Goal: Task Accomplishment & Management: Manage account settings

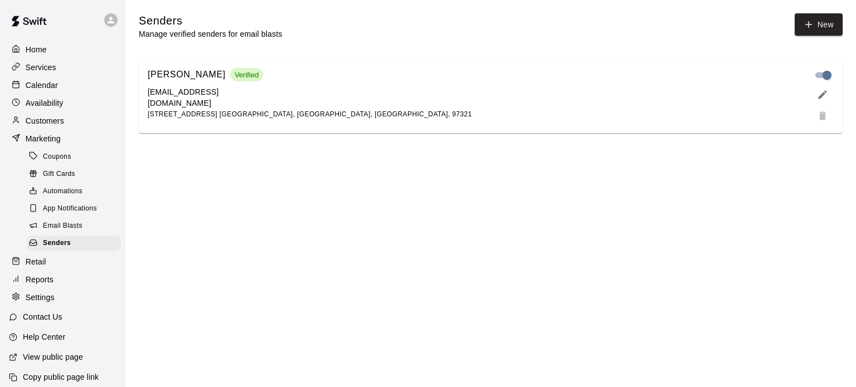
click at [52, 122] on p "Customers" at bounding box center [45, 120] width 38 height 11
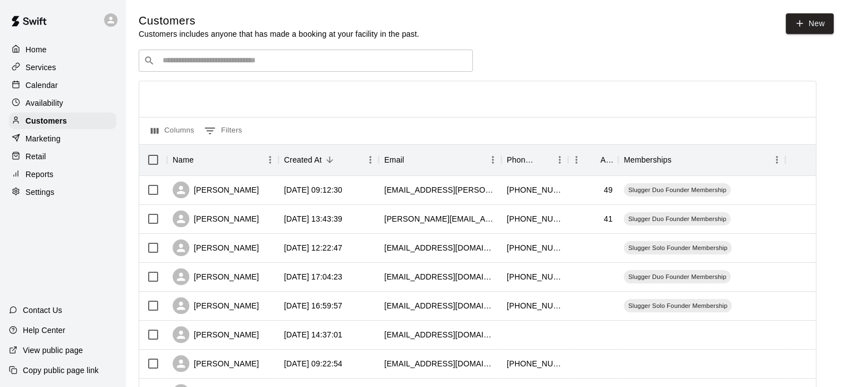
click at [448, 61] on input "Search customers by name or email" at bounding box center [313, 60] width 309 height 11
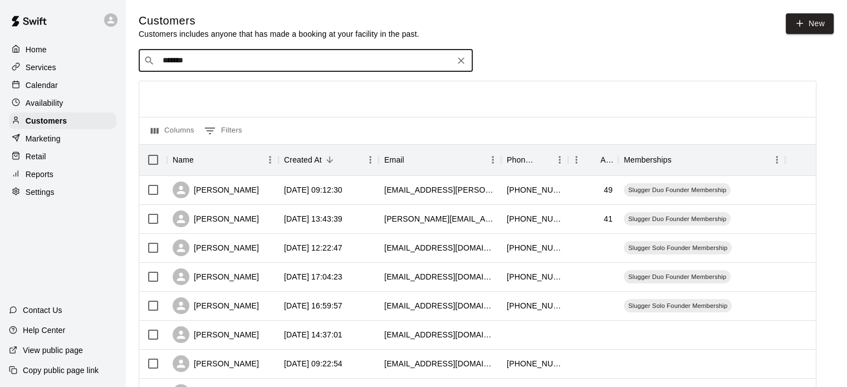
type input "*******"
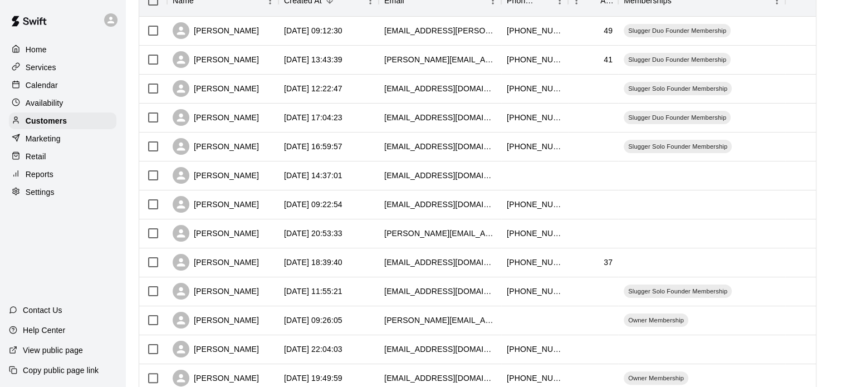
scroll to position [160, 0]
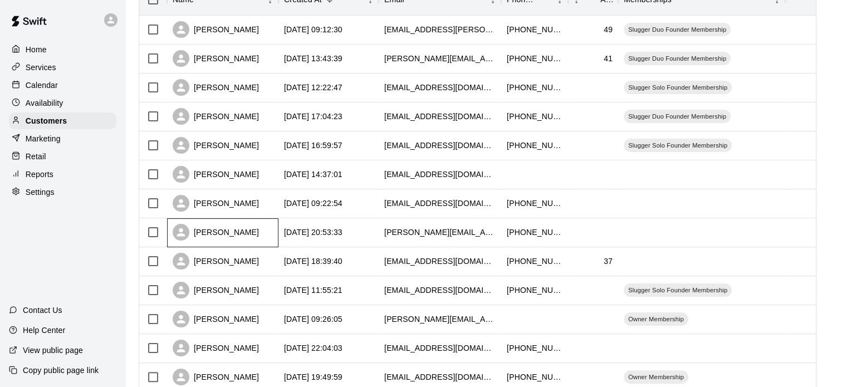
click at [235, 234] on div "[PERSON_NAME]" at bounding box center [216, 232] width 86 height 17
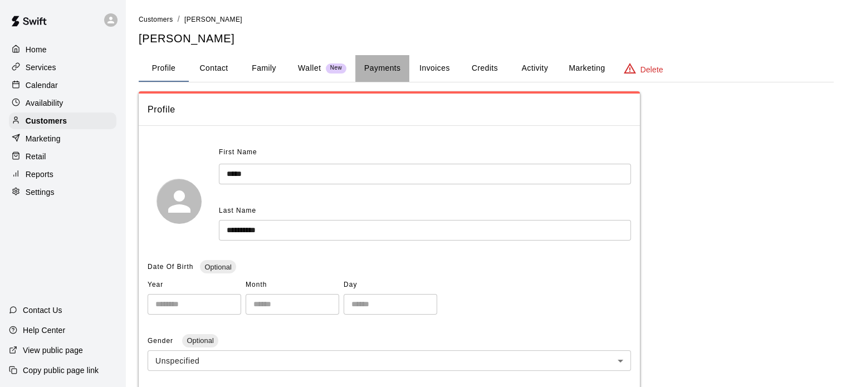
click at [388, 62] on button "Payments" at bounding box center [382, 68] width 54 height 27
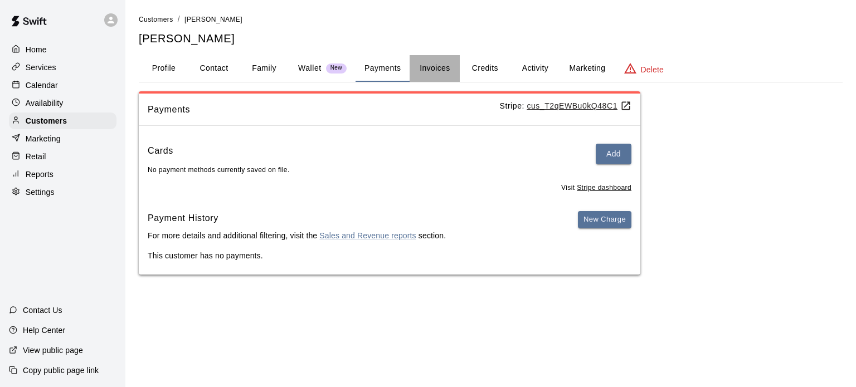
click at [430, 64] on button "Invoices" at bounding box center [435, 68] width 50 height 27
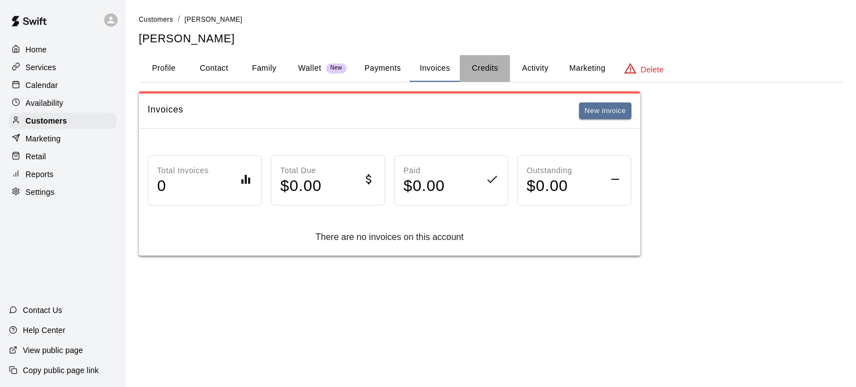
click at [476, 66] on button "Credits" at bounding box center [485, 68] width 50 height 27
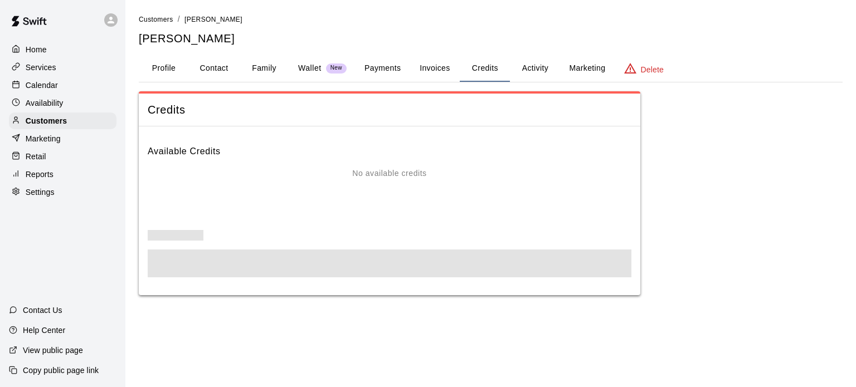
click at [476, 66] on button "Credits" at bounding box center [485, 68] width 50 height 27
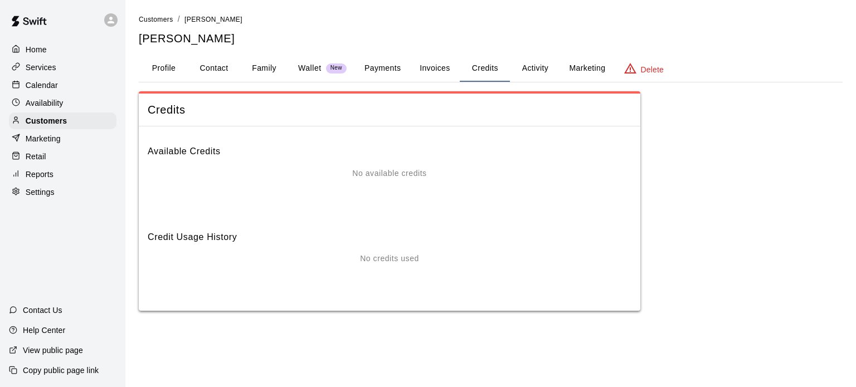
click at [530, 70] on button "Activity" at bounding box center [535, 68] width 50 height 27
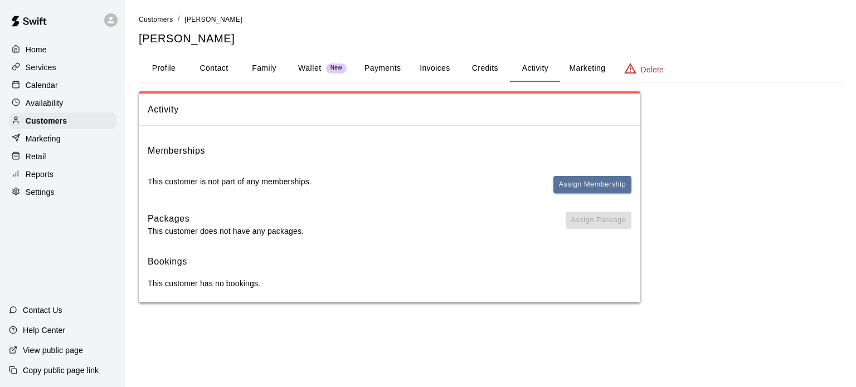
click at [579, 182] on button "Assign Membership" at bounding box center [592, 184] width 78 height 17
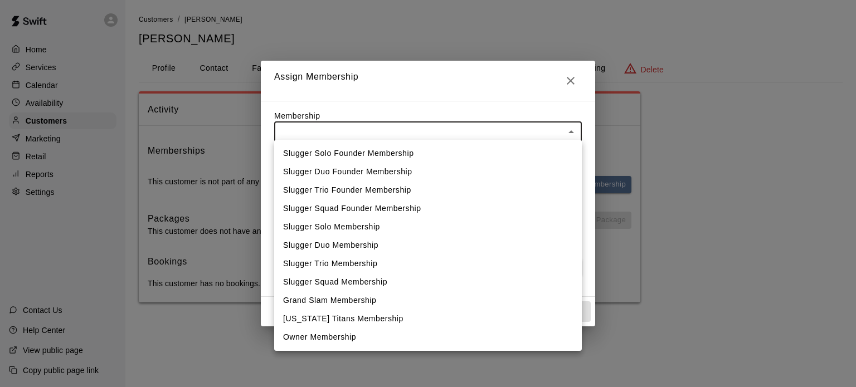
click at [566, 126] on body "Home Services Calendar Availability Customers Marketing Retail Reports Settings…" at bounding box center [428, 162] width 856 height 325
click at [365, 330] on li "Owner Membership" at bounding box center [428, 337] width 308 height 18
type input "**********"
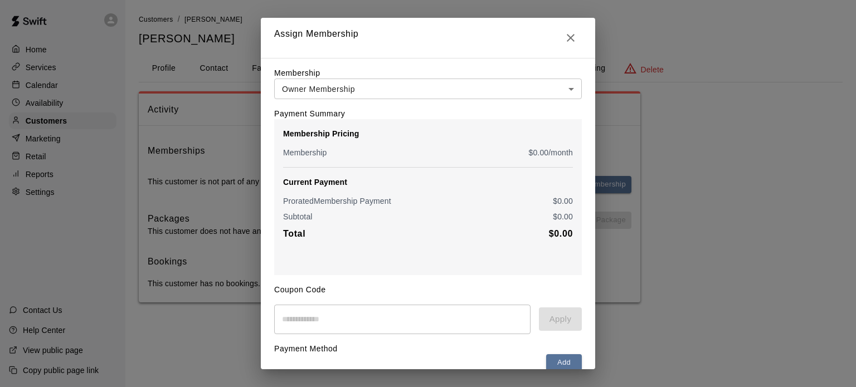
scroll to position [59, 0]
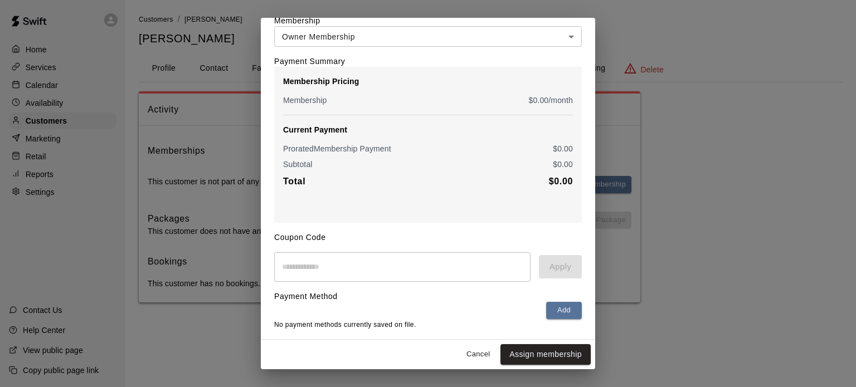
click at [553, 304] on button "Add" at bounding box center [564, 310] width 36 height 17
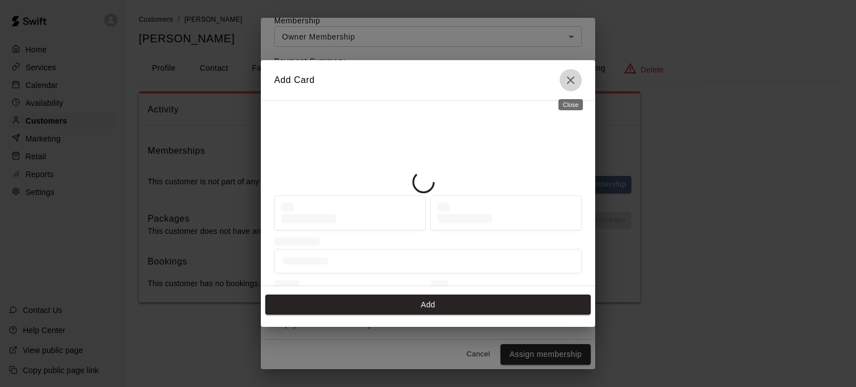
click at [571, 77] on icon "Close" at bounding box center [570, 80] width 13 height 13
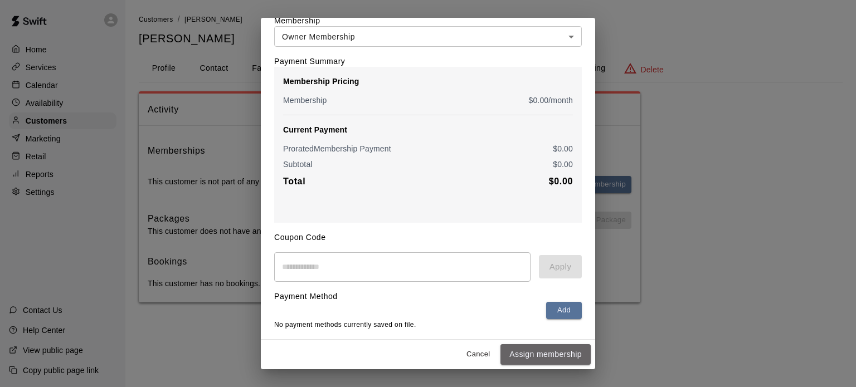
click at [538, 357] on button "Assign membership" at bounding box center [545, 354] width 90 height 21
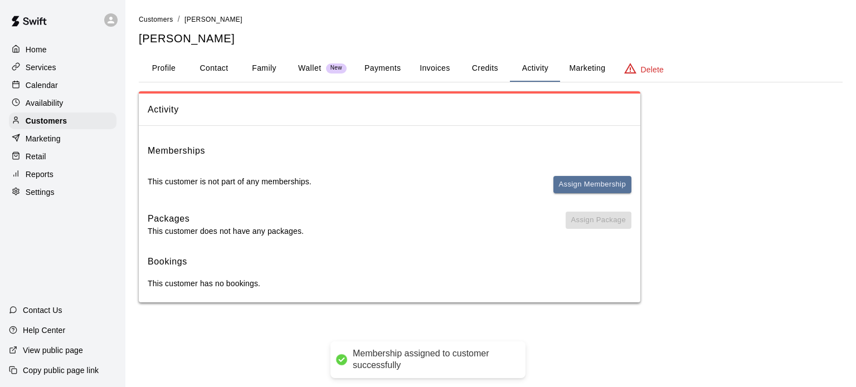
scroll to position [0, 0]
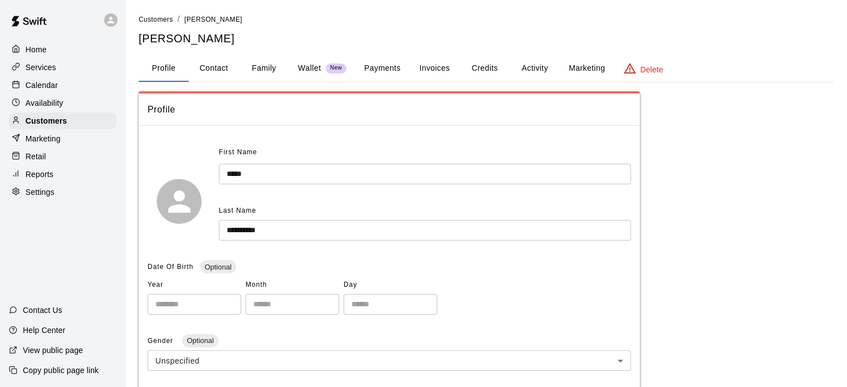
click at [539, 71] on button "Activity" at bounding box center [535, 68] width 50 height 27
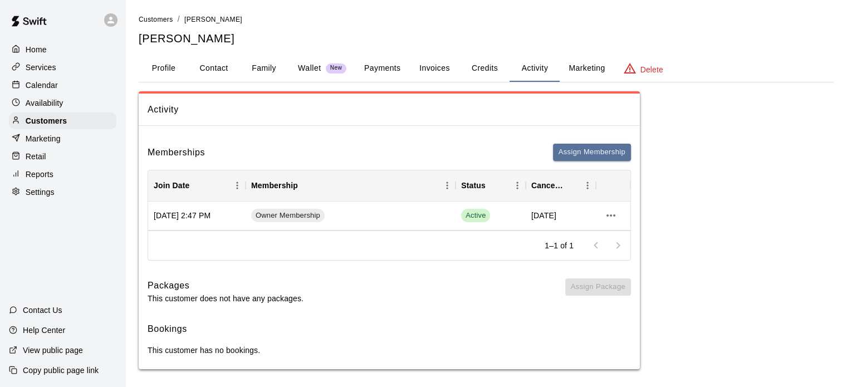
click at [159, 16] on span "Customers" at bounding box center [156, 20] width 35 height 8
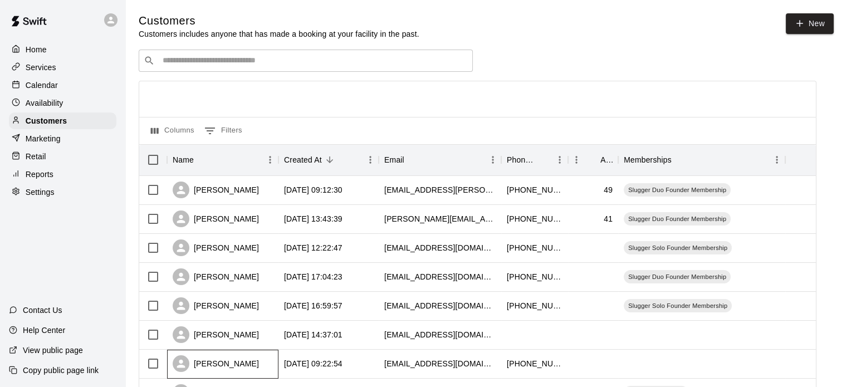
click at [231, 363] on div "[PERSON_NAME]" at bounding box center [216, 363] width 86 height 17
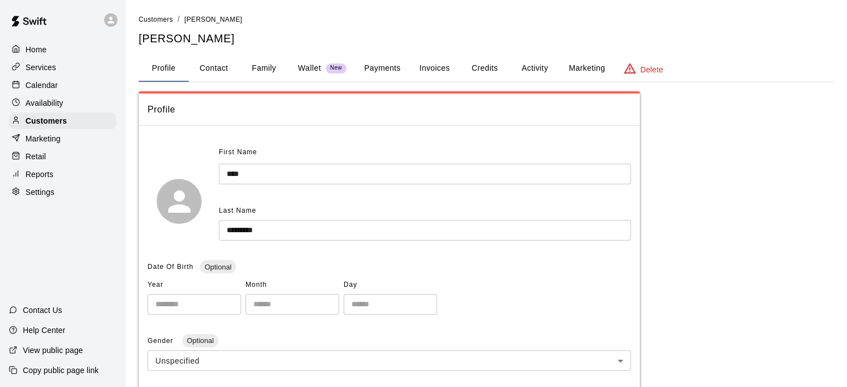
click at [533, 67] on button "Activity" at bounding box center [535, 68] width 50 height 27
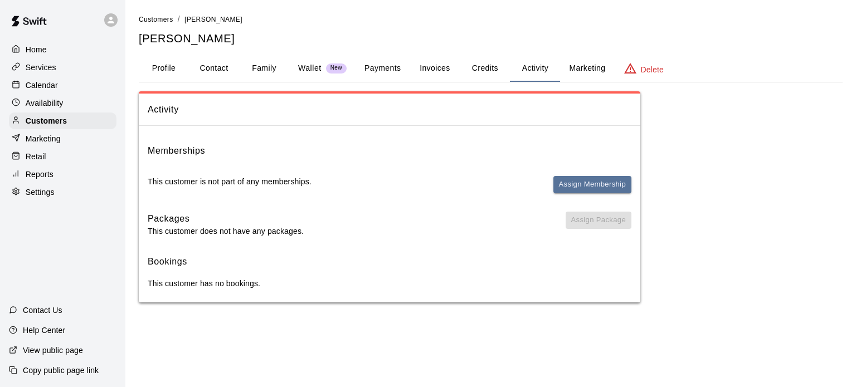
click at [580, 186] on button "Assign Membership" at bounding box center [592, 184] width 78 height 17
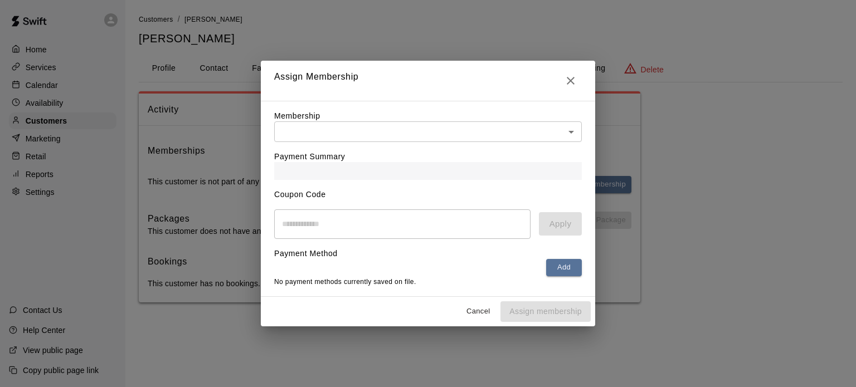
click at [525, 129] on body "Home Services Calendar Availability Customers Marketing Retail Reports Settings…" at bounding box center [428, 162] width 856 height 325
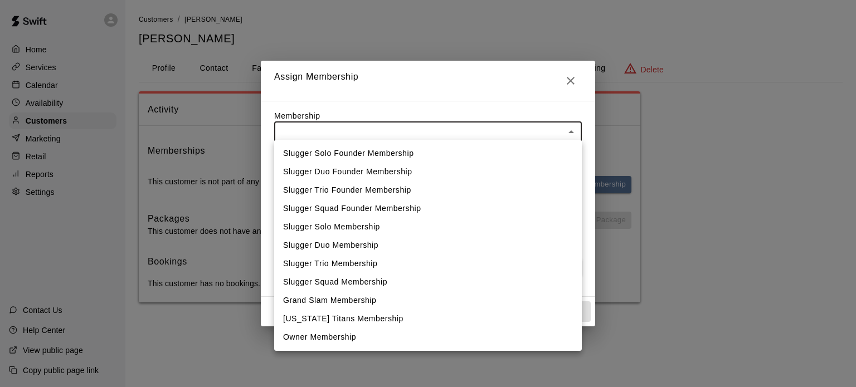
click at [380, 337] on li "Owner Membership" at bounding box center [428, 337] width 308 height 18
type input "**********"
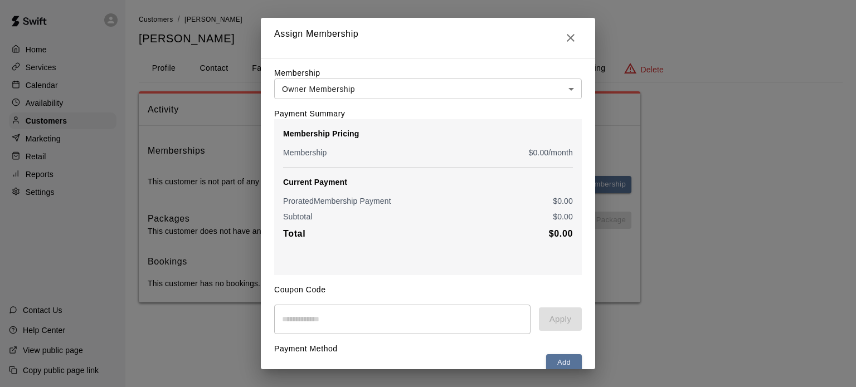
scroll to position [59, 0]
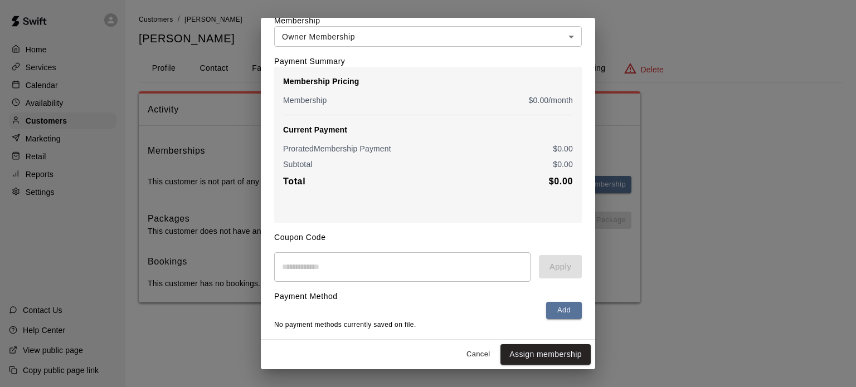
click at [547, 352] on button "Assign membership" at bounding box center [545, 354] width 90 height 21
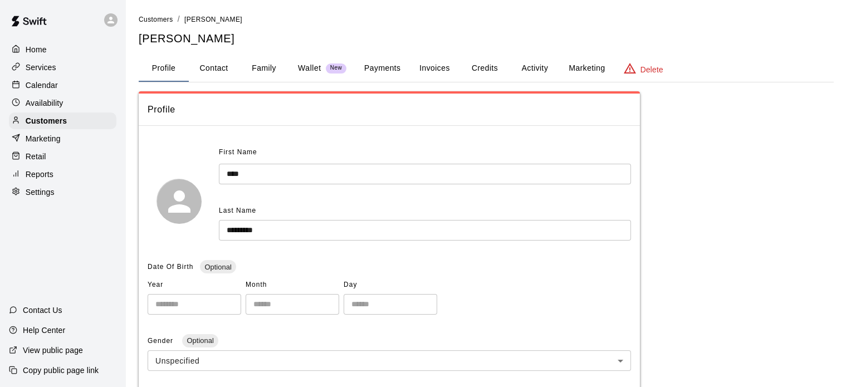
click at [52, 124] on p "Customers" at bounding box center [46, 120] width 41 height 11
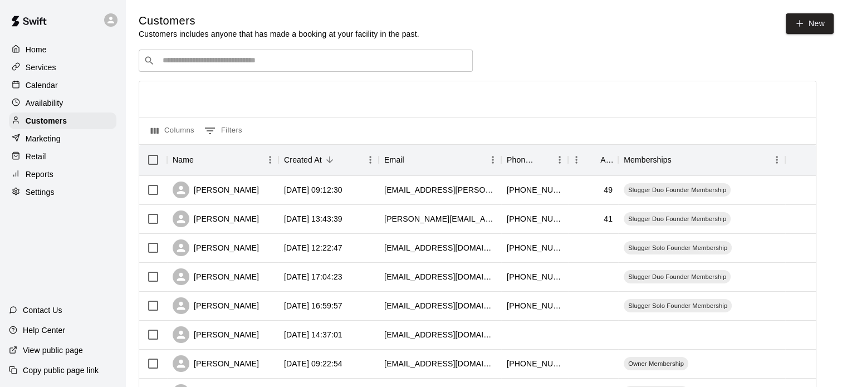
click at [42, 70] on p "Services" at bounding box center [41, 67] width 31 height 11
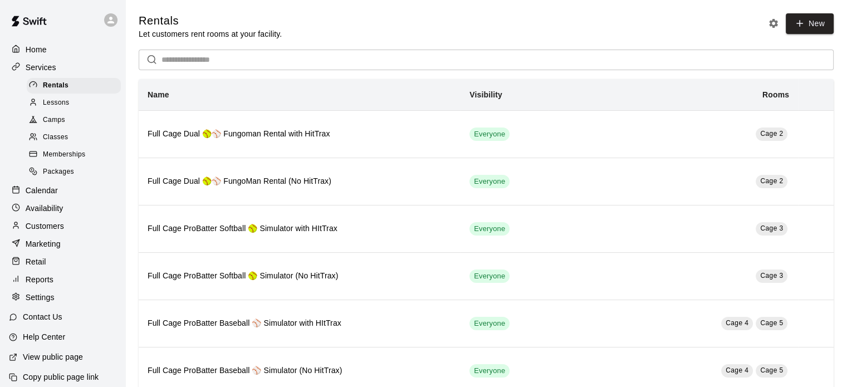
click at [70, 159] on span "Memberships" at bounding box center [64, 154] width 42 height 11
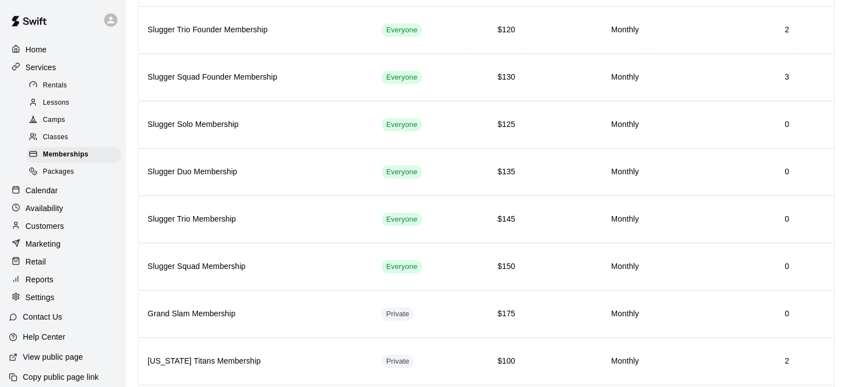
scroll to position [271, 0]
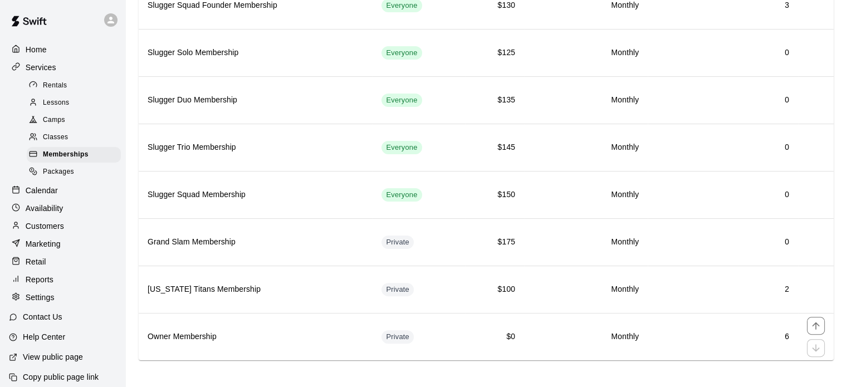
click at [626, 334] on h6 "Monthly" at bounding box center [586, 337] width 106 height 12
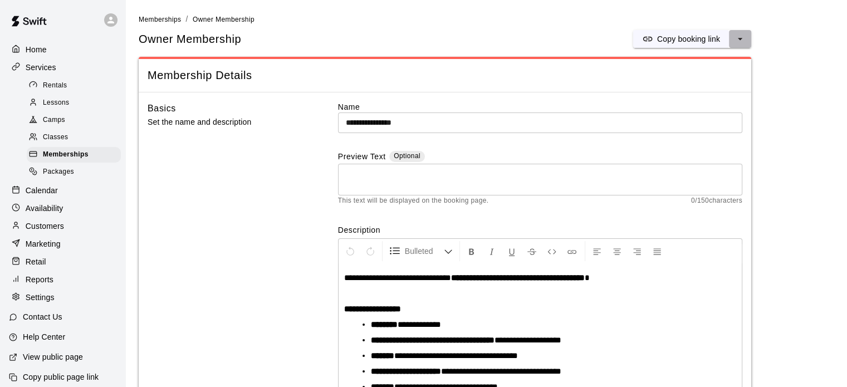
click at [738, 34] on icon "select merge strategy" at bounding box center [740, 38] width 11 height 11
click at [713, 77] on h6 "Duplicate membership" at bounding box center [699, 81] width 79 height 12
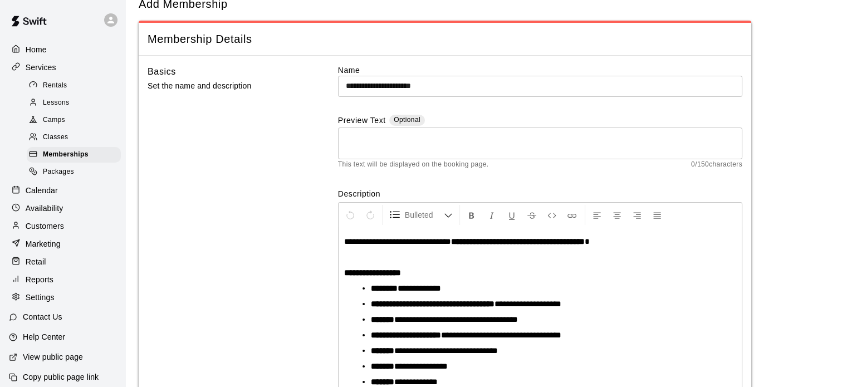
click at [542, 87] on input "**********" at bounding box center [540, 86] width 405 height 21
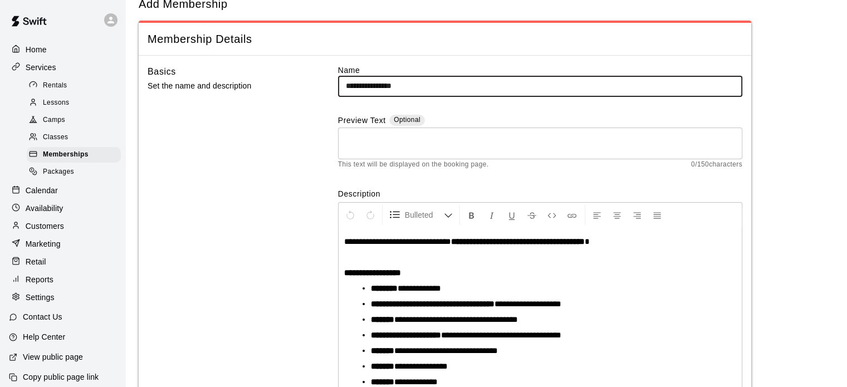
click at [365, 86] on input "**********" at bounding box center [540, 86] width 405 height 21
drag, startPoint x: 370, startPoint y: 88, endPoint x: 334, endPoint y: 86, distance: 35.7
click at [334, 86] on div "**********" at bounding box center [445, 243] width 595 height 357
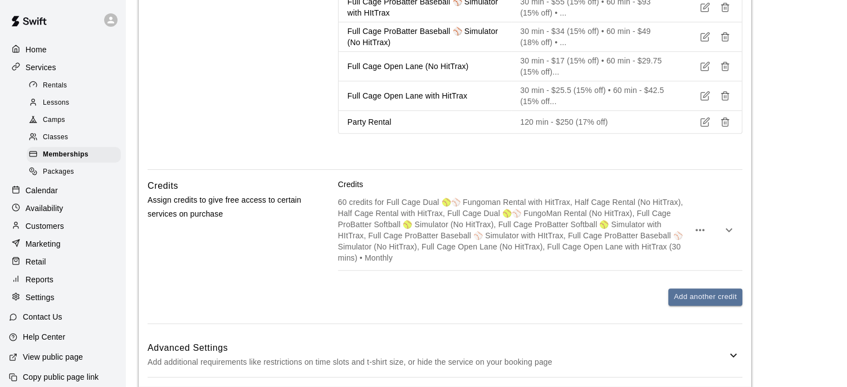
scroll to position [817, 0]
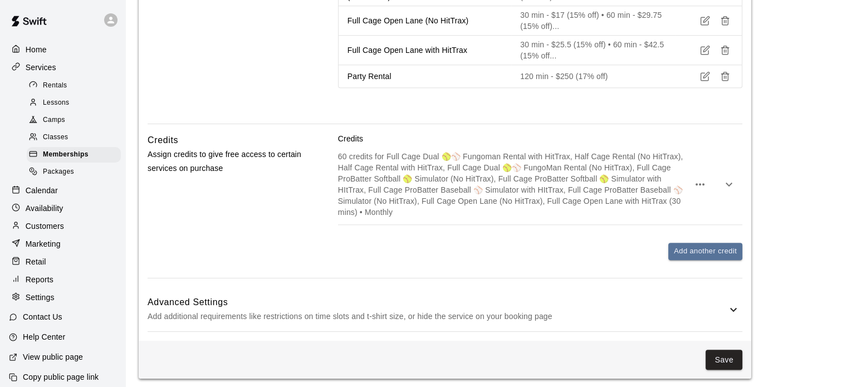
type input "**********"
click at [733, 350] on button "Save" at bounding box center [724, 360] width 37 height 21
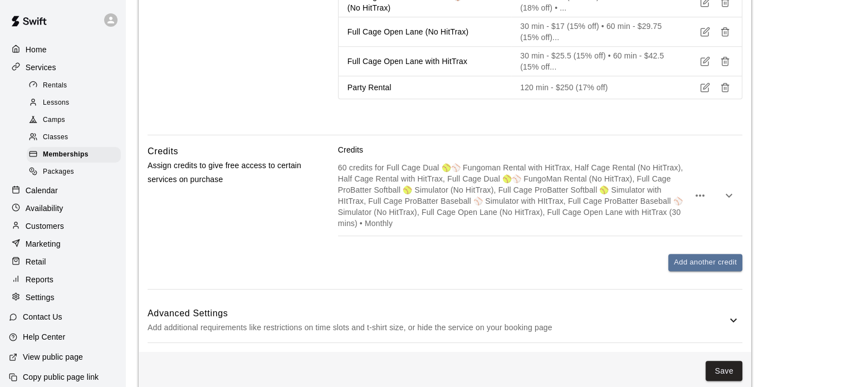
click at [729, 367] on div "Save" at bounding box center [445, 371] width 613 height 38
click at [725, 361] on button "Save" at bounding box center [724, 371] width 37 height 21
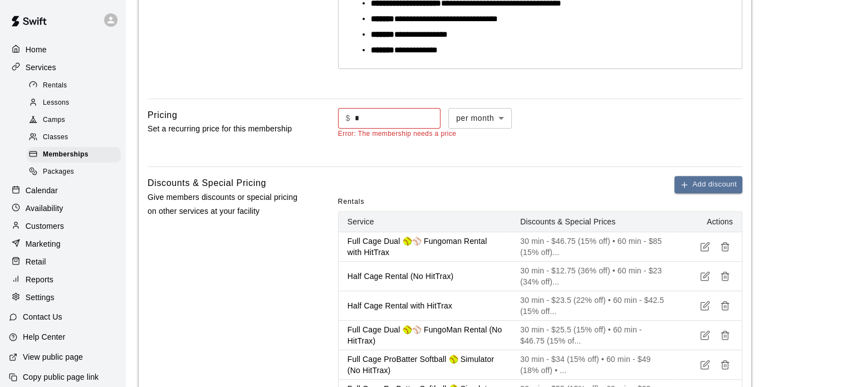
scroll to position [336, 0]
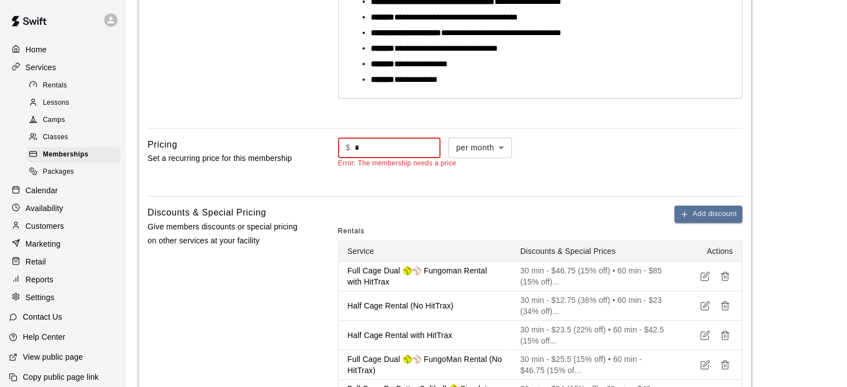
drag, startPoint x: 398, startPoint y: 148, endPoint x: 332, endPoint y: 148, distance: 66.3
click at [332, 148] on div "Pricing Set a recurring price for this membership $ * ​ per month ******* ​ Err…" at bounding box center [445, 163] width 595 height 50
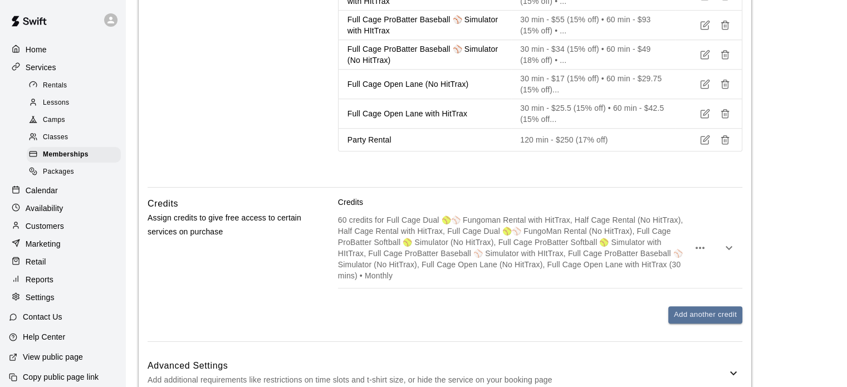
scroll to position [817, 0]
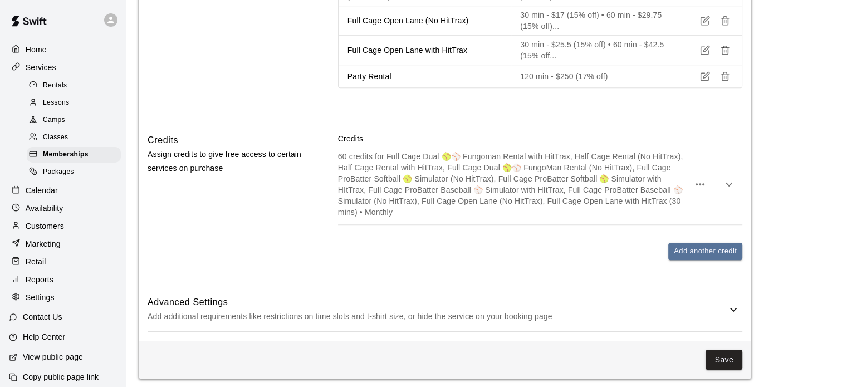
type input "****"
click at [725, 350] on button "Save" at bounding box center [724, 360] width 37 height 21
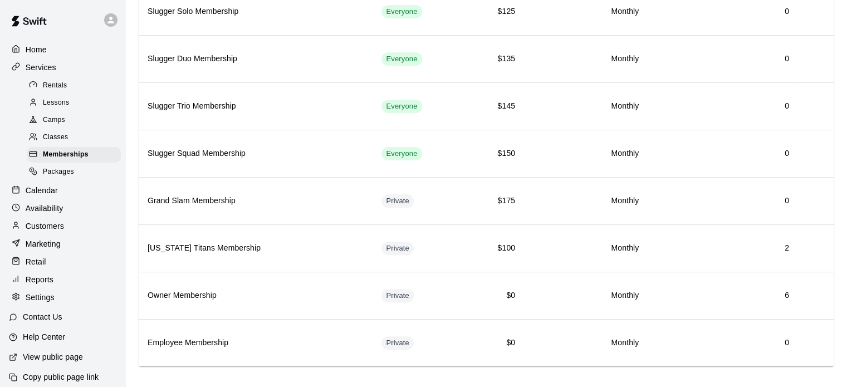
scroll to position [318, 0]
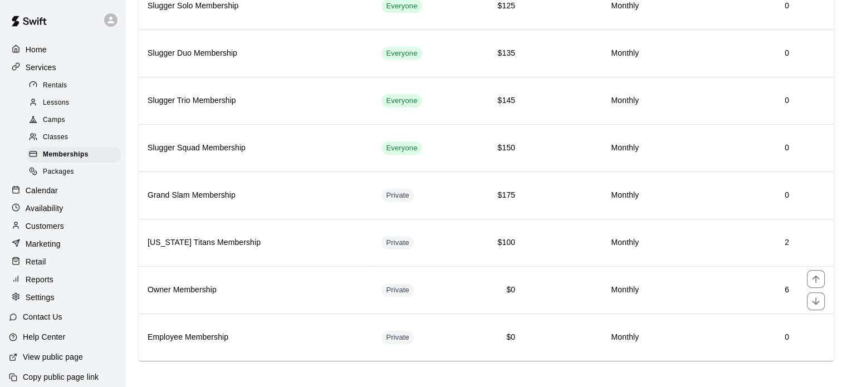
click at [197, 289] on h6 "Owner Membership" at bounding box center [256, 290] width 216 height 12
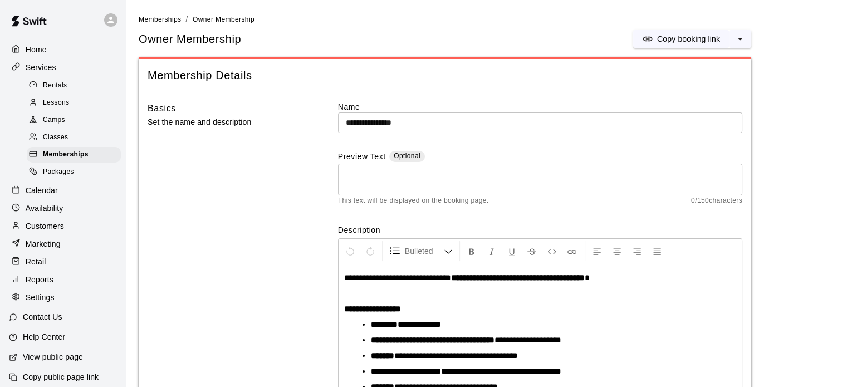
scroll to position [36, 0]
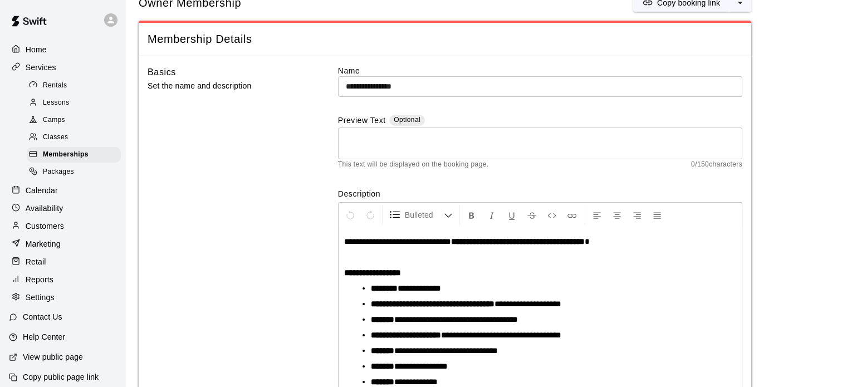
click at [42, 232] on p "Customers" at bounding box center [45, 226] width 38 height 11
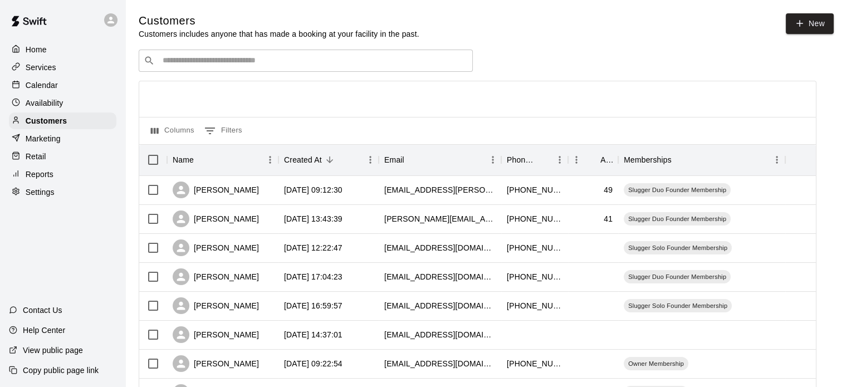
click at [269, 65] on input "Search customers by name or email" at bounding box center [313, 60] width 309 height 11
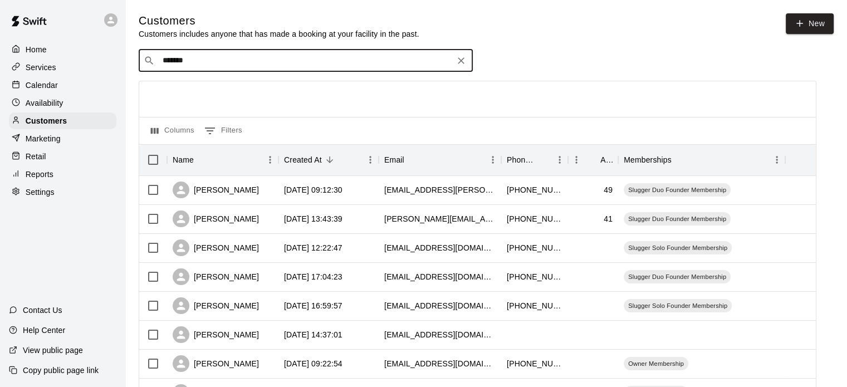
type input "*******"
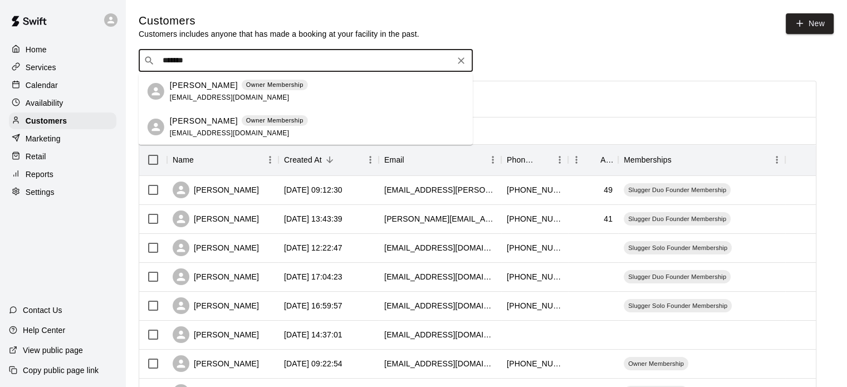
click at [236, 91] on div "Becca Sellers Owner Membership atrgreatdanes@gmail.com" at bounding box center [239, 92] width 138 height 24
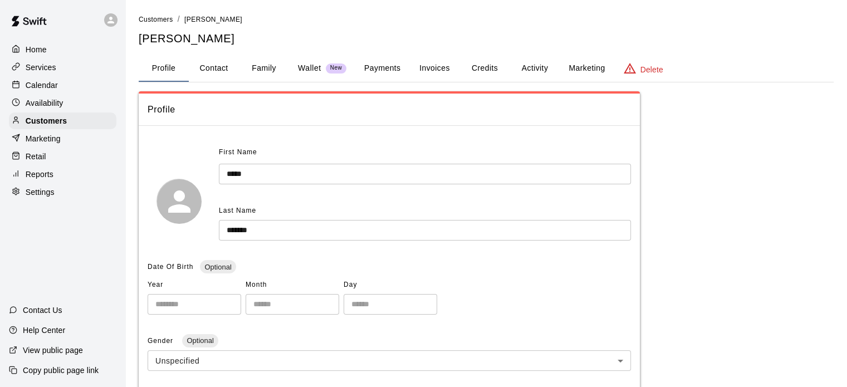
click at [538, 66] on button "Activity" at bounding box center [535, 68] width 50 height 27
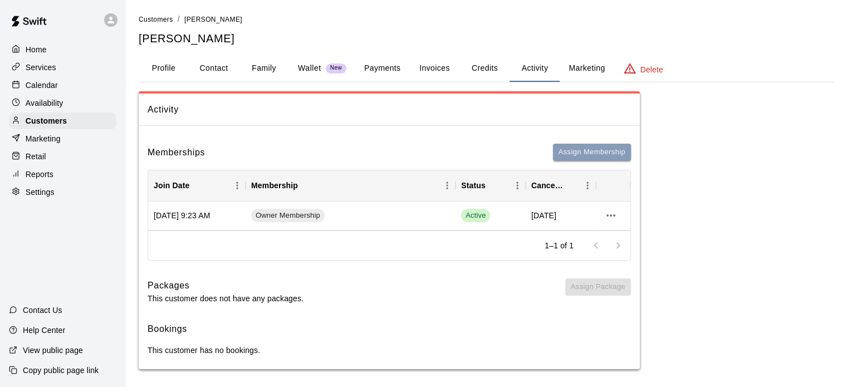
click at [604, 148] on button "Assign Membership" at bounding box center [592, 152] width 78 height 17
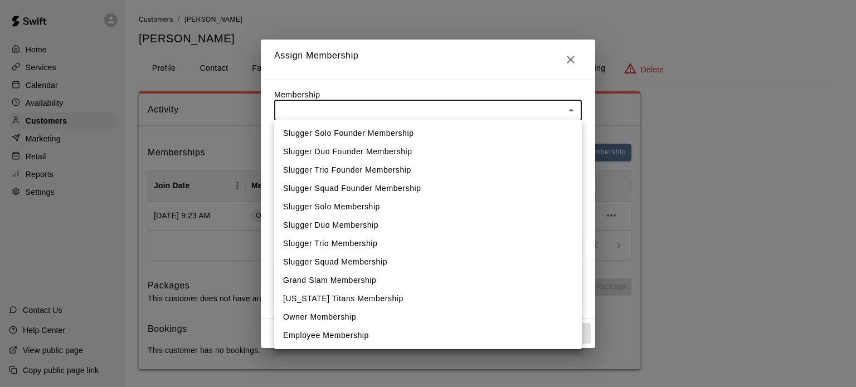
click at [571, 113] on body "Home Services Calendar Availability Customers Marketing Retail Reports Settings…" at bounding box center [428, 196] width 856 height 392
click at [571, 113] on div at bounding box center [428, 193] width 856 height 387
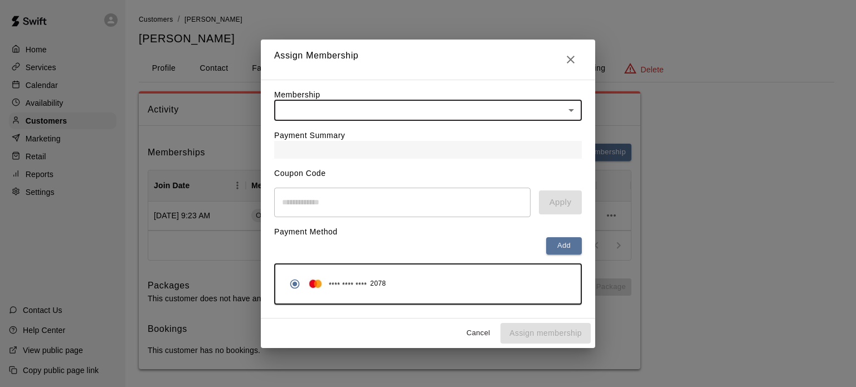
click at [571, 106] on body "Home Services Calendar Availability Customers Marketing Retail Reports Settings…" at bounding box center [428, 196] width 856 height 392
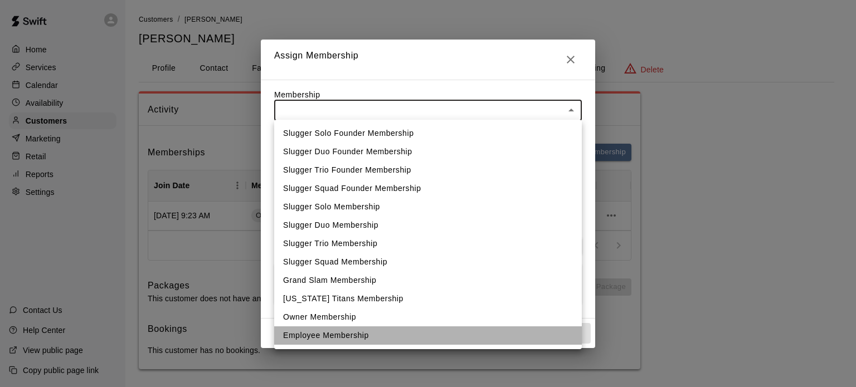
click at [363, 331] on li "Employee Membership" at bounding box center [428, 336] width 308 height 18
type input "**********"
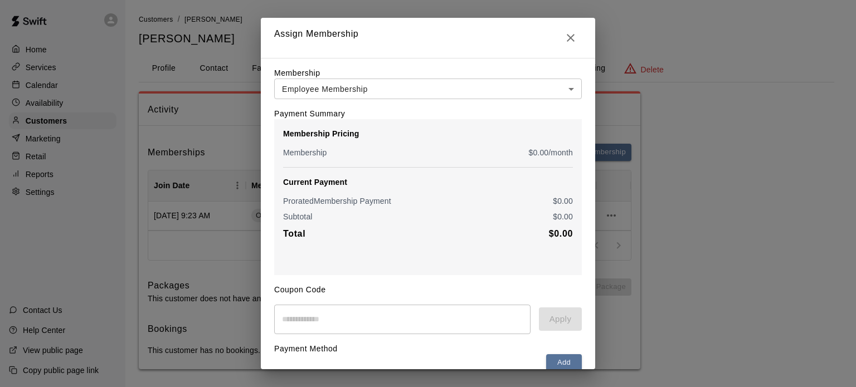
scroll to position [100, 0]
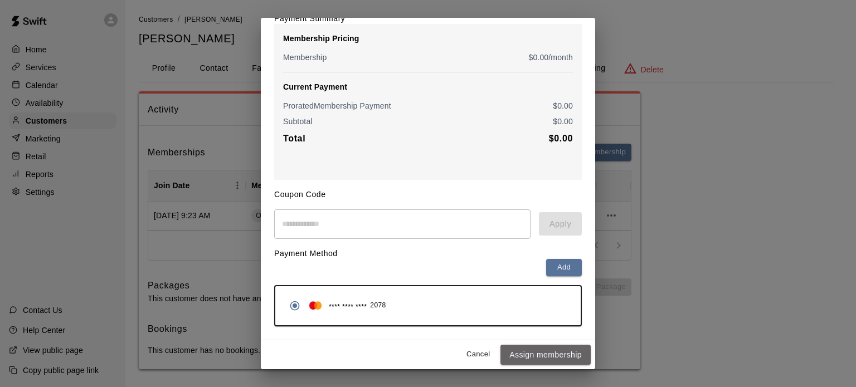
click at [540, 355] on button "Assign membership" at bounding box center [545, 355] width 90 height 21
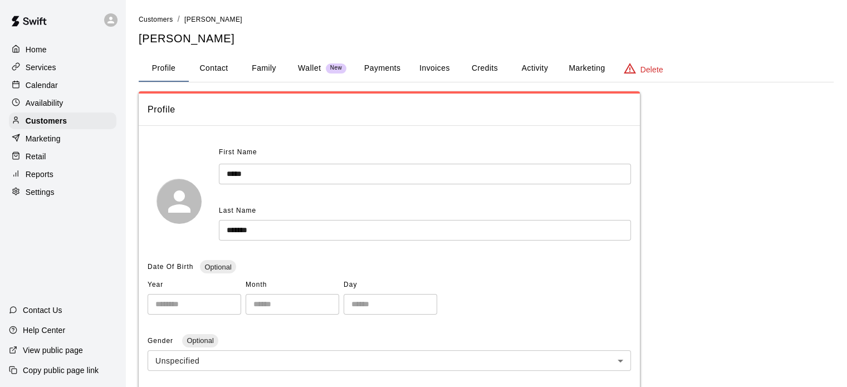
click at [537, 69] on button "Activity" at bounding box center [535, 68] width 50 height 27
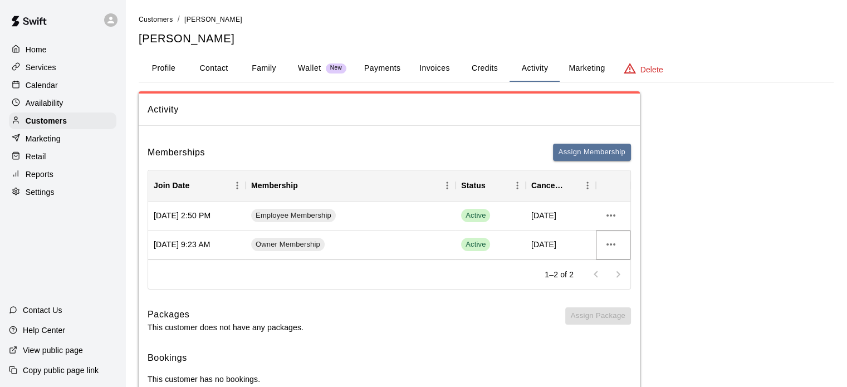
click at [613, 243] on icon "more actions" at bounding box center [611, 244] width 13 height 13
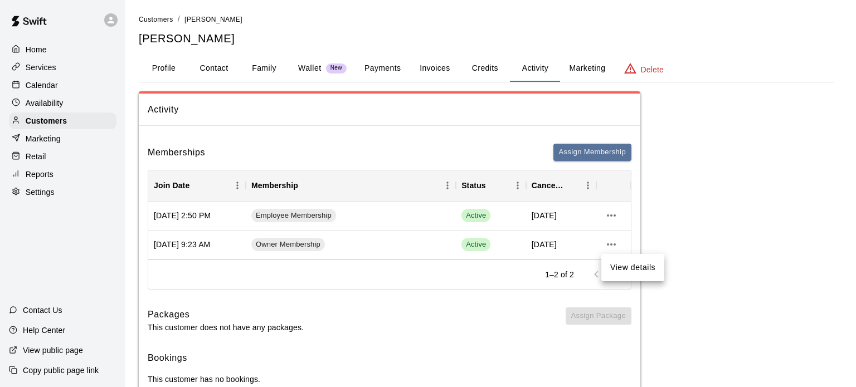
click at [624, 269] on li "View details" at bounding box center [632, 268] width 63 height 18
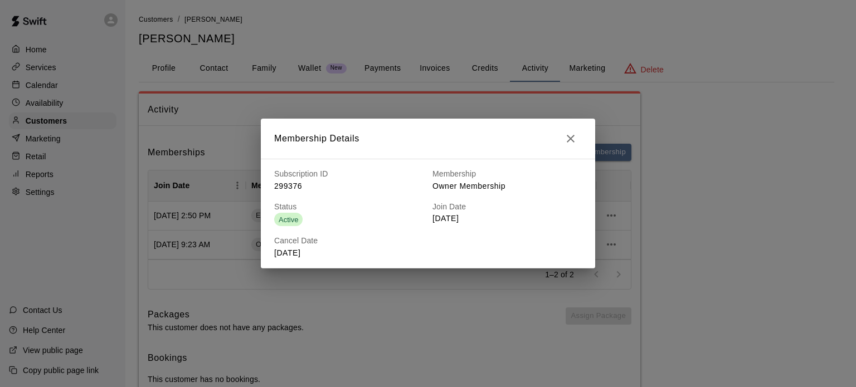
click at [568, 138] on icon "button" at bounding box center [570, 138] width 13 height 13
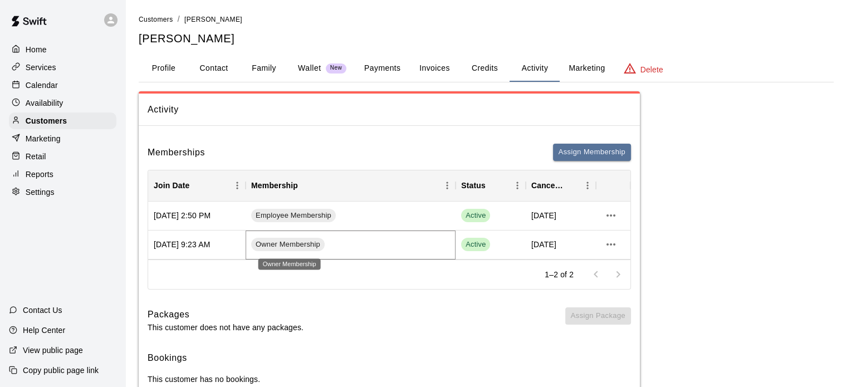
click at [289, 243] on span "Owner Membership" at bounding box center [288, 245] width 74 height 11
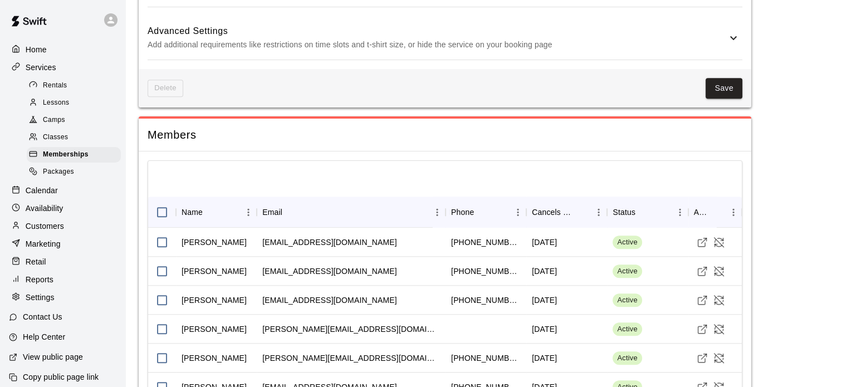
scroll to position [1157, 0]
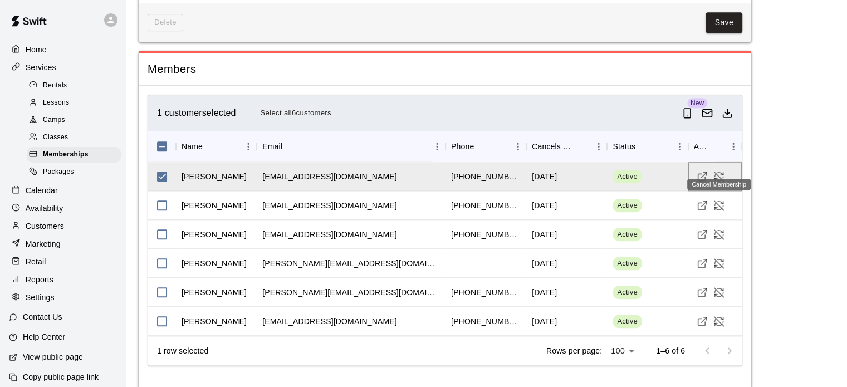
click at [718, 172] on icon "Cancel Membership" at bounding box center [718, 176] width 9 height 9
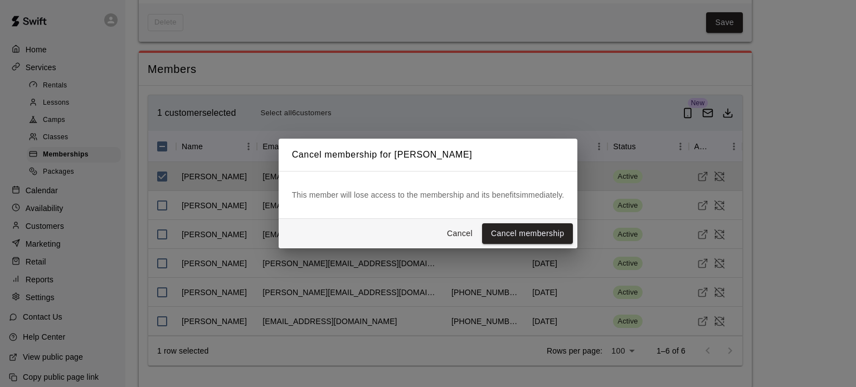
click at [536, 233] on button "Cancel membership" at bounding box center [527, 233] width 91 height 21
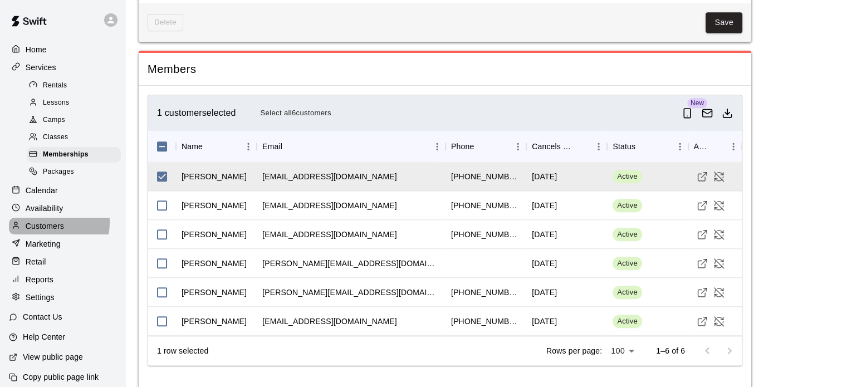
click at [45, 232] on p "Customers" at bounding box center [45, 226] width 38 height 11
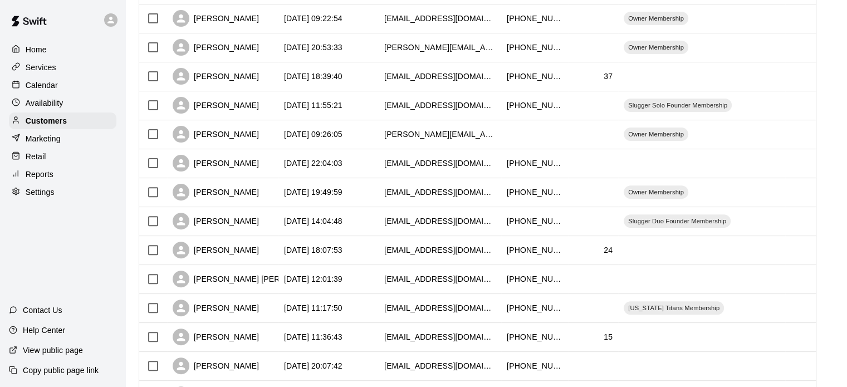
scroll to position [358, 0]
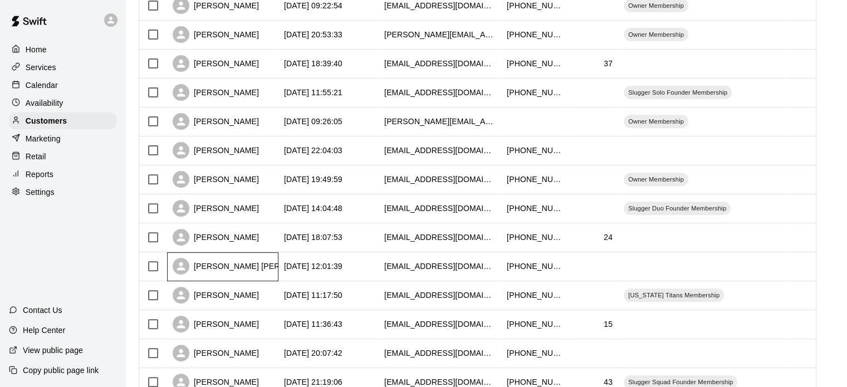
click at [228, 262] on div "[PERSON_NAME] [PERSON_NAME]" at bounding box center [250, 266] width 154 height 17
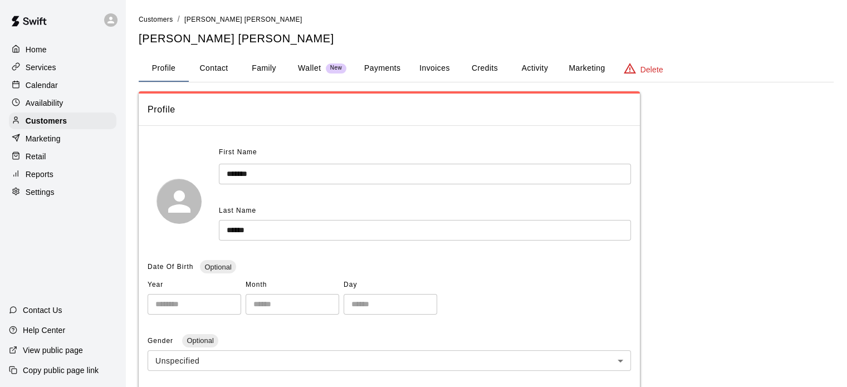
click at [530, 66] on button "Activity" at bounding box center [535, 68] width 50 height 27
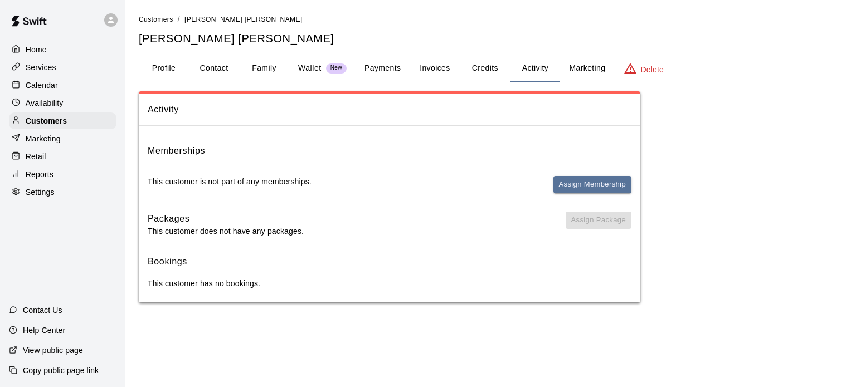
click at [576, 182] on button "Assign Membership" at bounding box center [592, 184] width 78 height 17
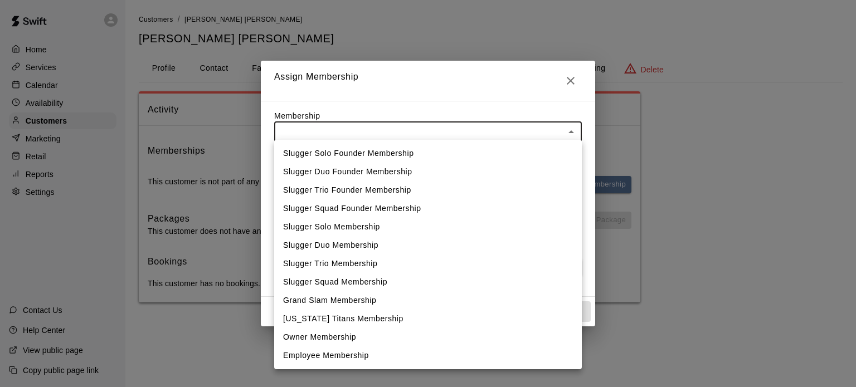
click at [569, 125] on body "Home Services Calendar Availability Customers Marketing Retail Reports Settings…" at bounding box center [428, 162] width 856 height 325
click at [571, 125] on div at bounding box center [428, 193] width 856 height 387
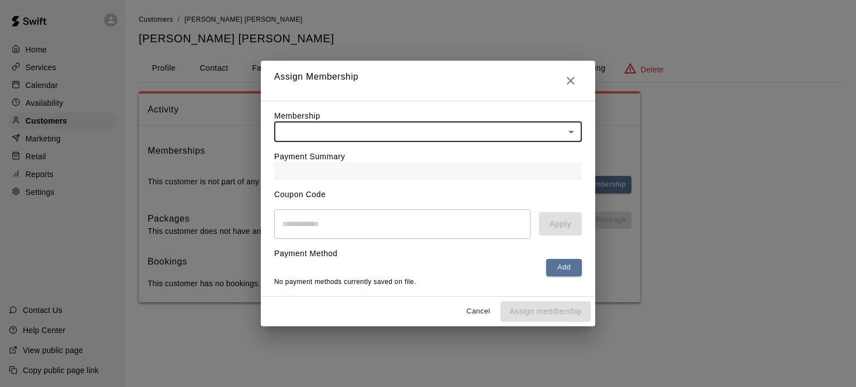
click at [571, 125] on body "Home Services Calendar Availability Customers Marketing Retail Reports Settings…" at bounding box center [428, 162] width 856 height 325
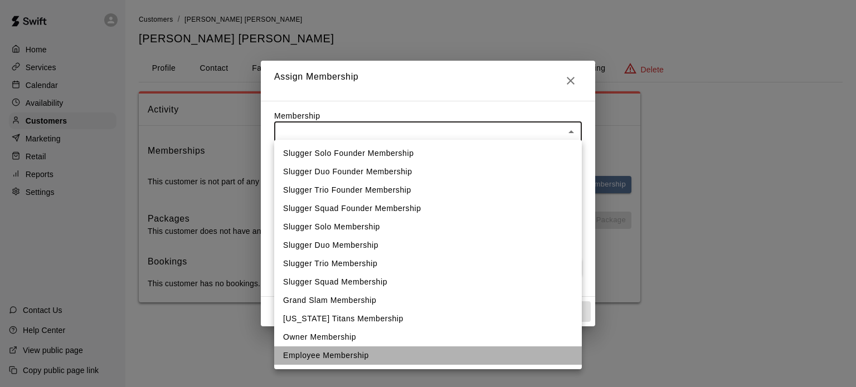
click at [355, 356] on li "Employee Membership" at bounding box center [428, 356] width 308 height 18
type input "**********"
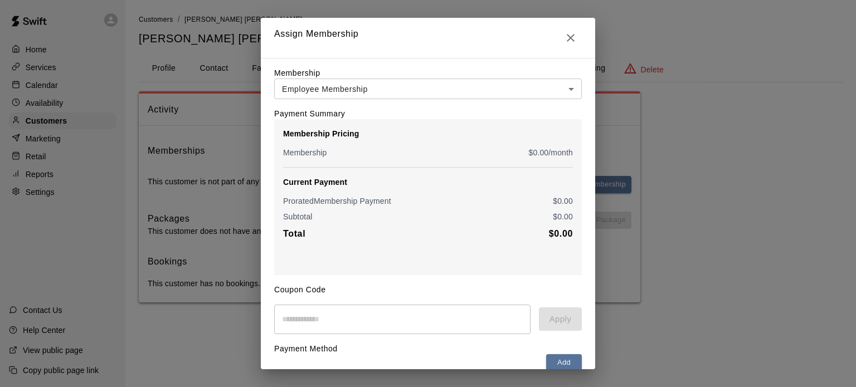
scroll to position [59, 0]
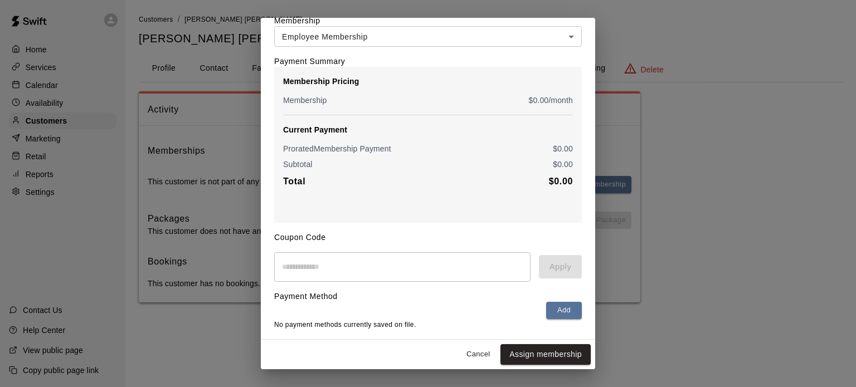
click at [557, 358] on button "Assign membership" at bounding box center [545, 354] width 90 height 21
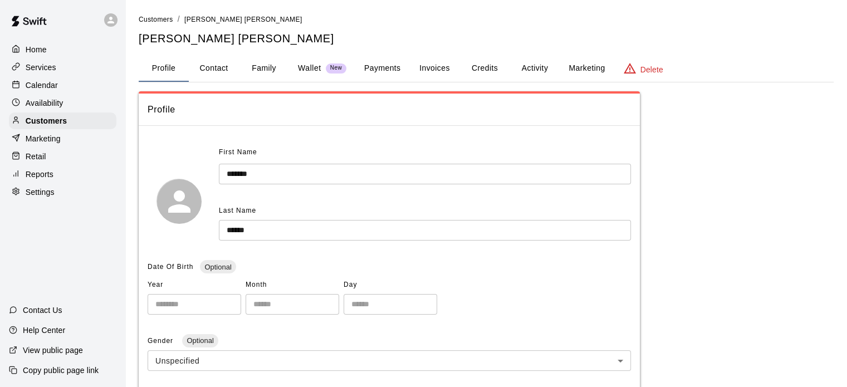
click at [58, 122] on p "Customers" at bounding box center [46, 120] width 41 height 11
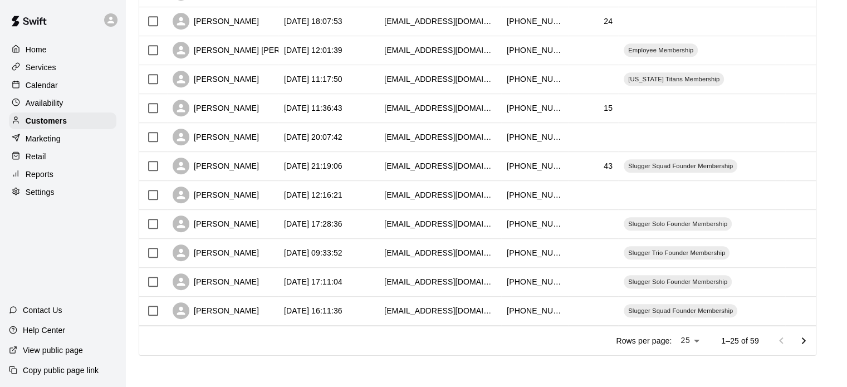
scroll to position [575, 0]
click at [809, 339] on icon "Go to next page" at bounding box center [803, 340] width 13 height 13
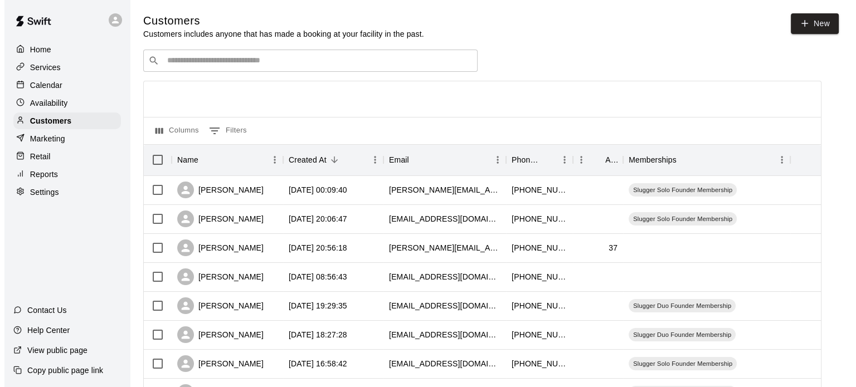
scroll to position [0, 0]
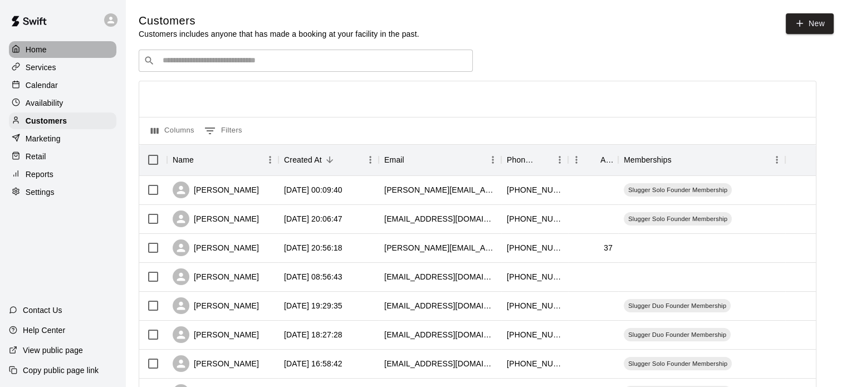
click at [62, 47] on div "Home" at bounding box center [63, 49] width 108 height 17
